Goal: Find contact information: Find contact information

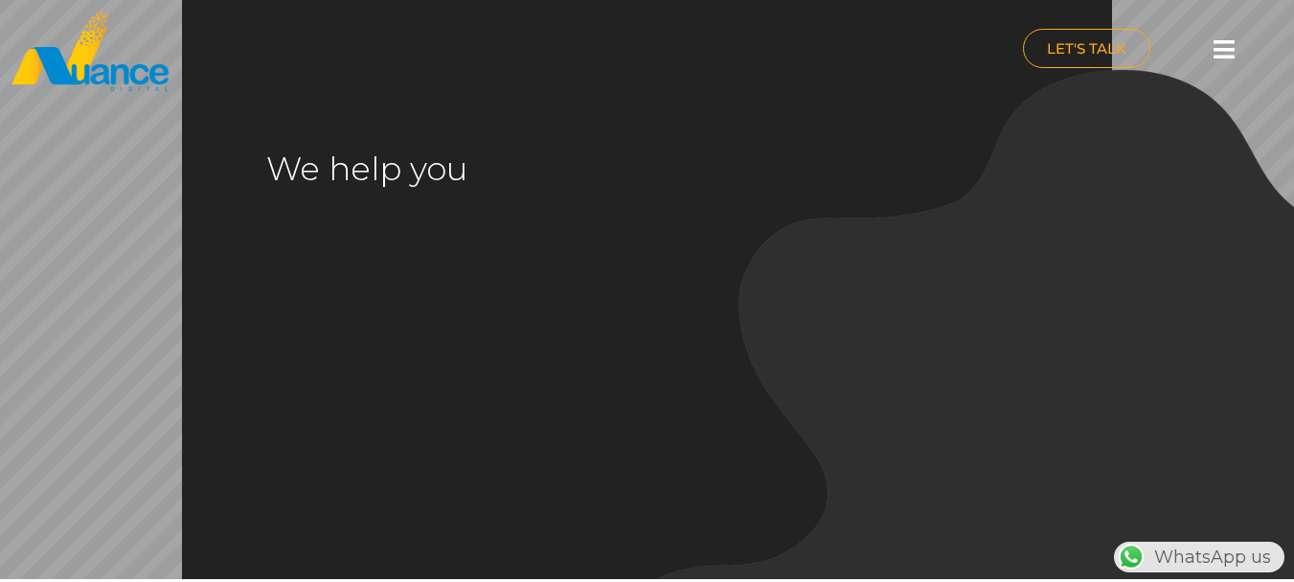
click at [1230, 47] on icon at bounding box center [1224, 49] width 21 height 24
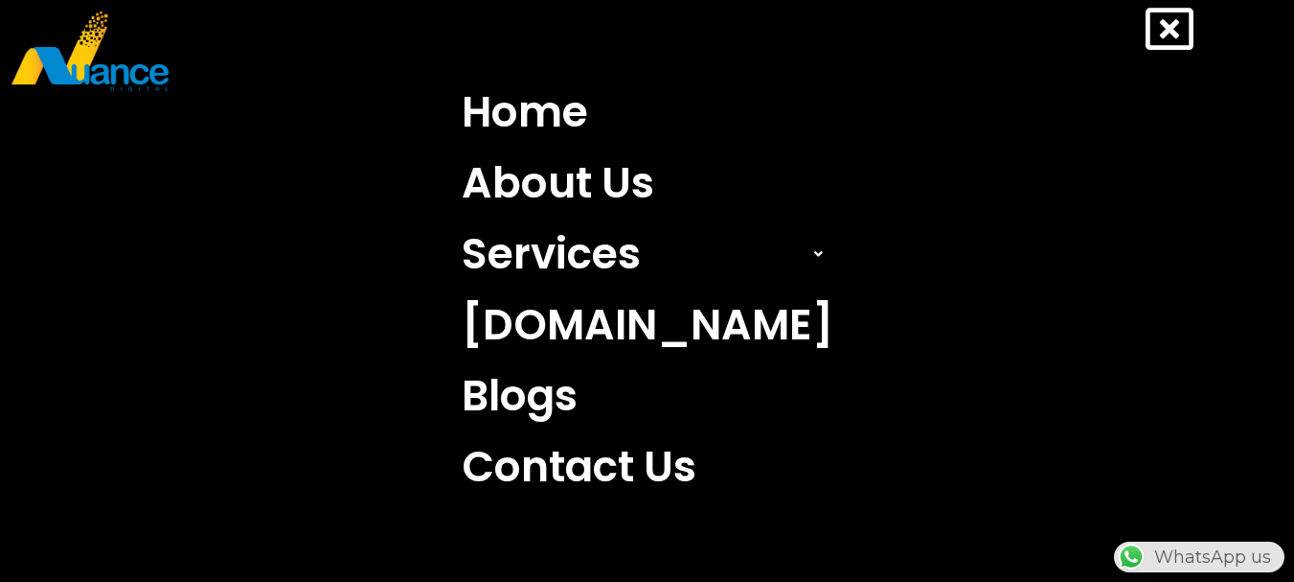
scroll to position [0, 504]
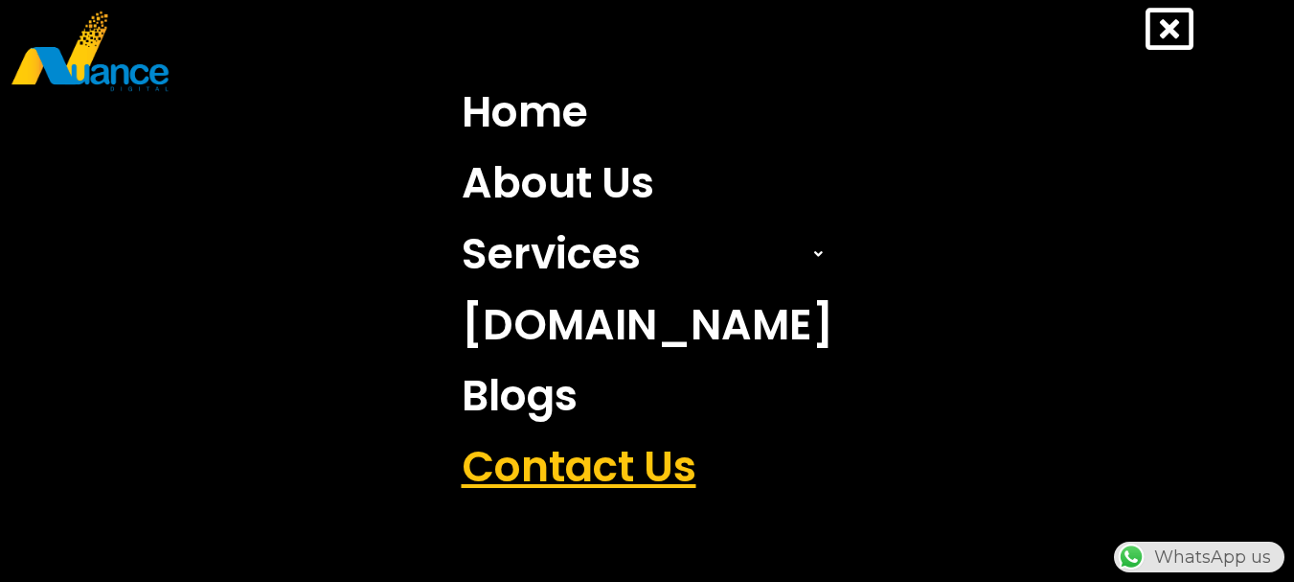
click at [622, 448] on link "Contact Us" at bounding box center [647, 466] width 401 height 71
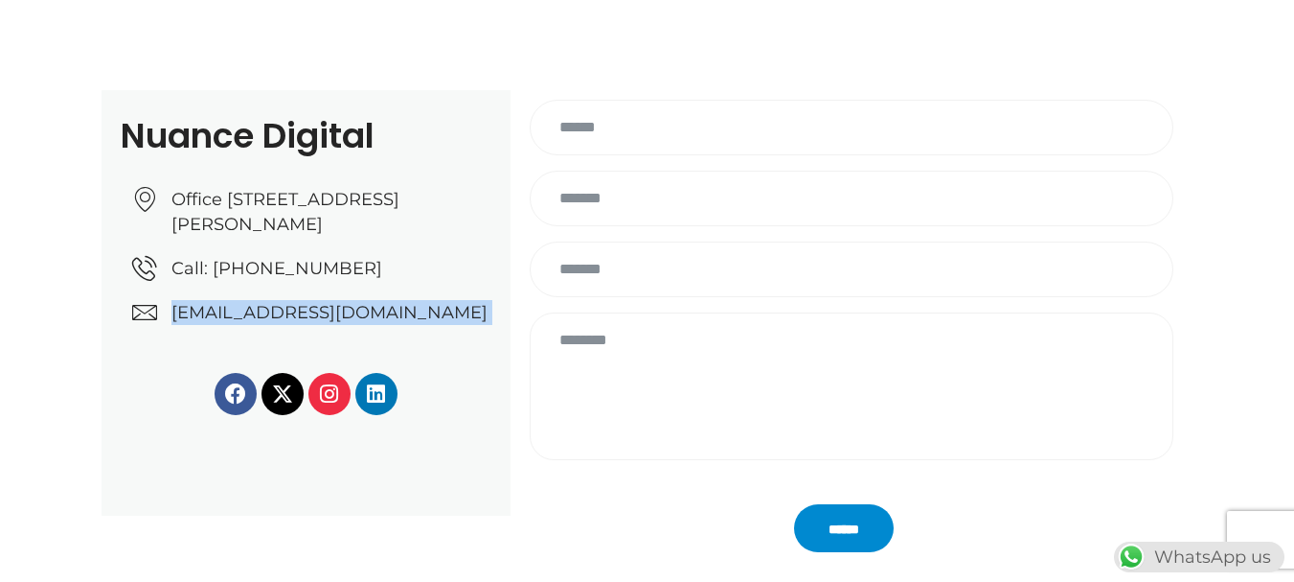
drag, startPoint x: 470, startPoint y: 372, endPoint x: 168, endPoint y: 337, distance: 303.8
click at [168, 337] on div "Nuance Digital Office [STREET_ADDRESS][PERSON_NAME] Call: [PHONE_NUMBER] [EMAIL…" at bounding box center [306, 302] width 409 height 425
copy div "[EMAIL_ADDRESS][DOMAIN_NAME]"
